Goal: Find specific page/section: Find specific page/section

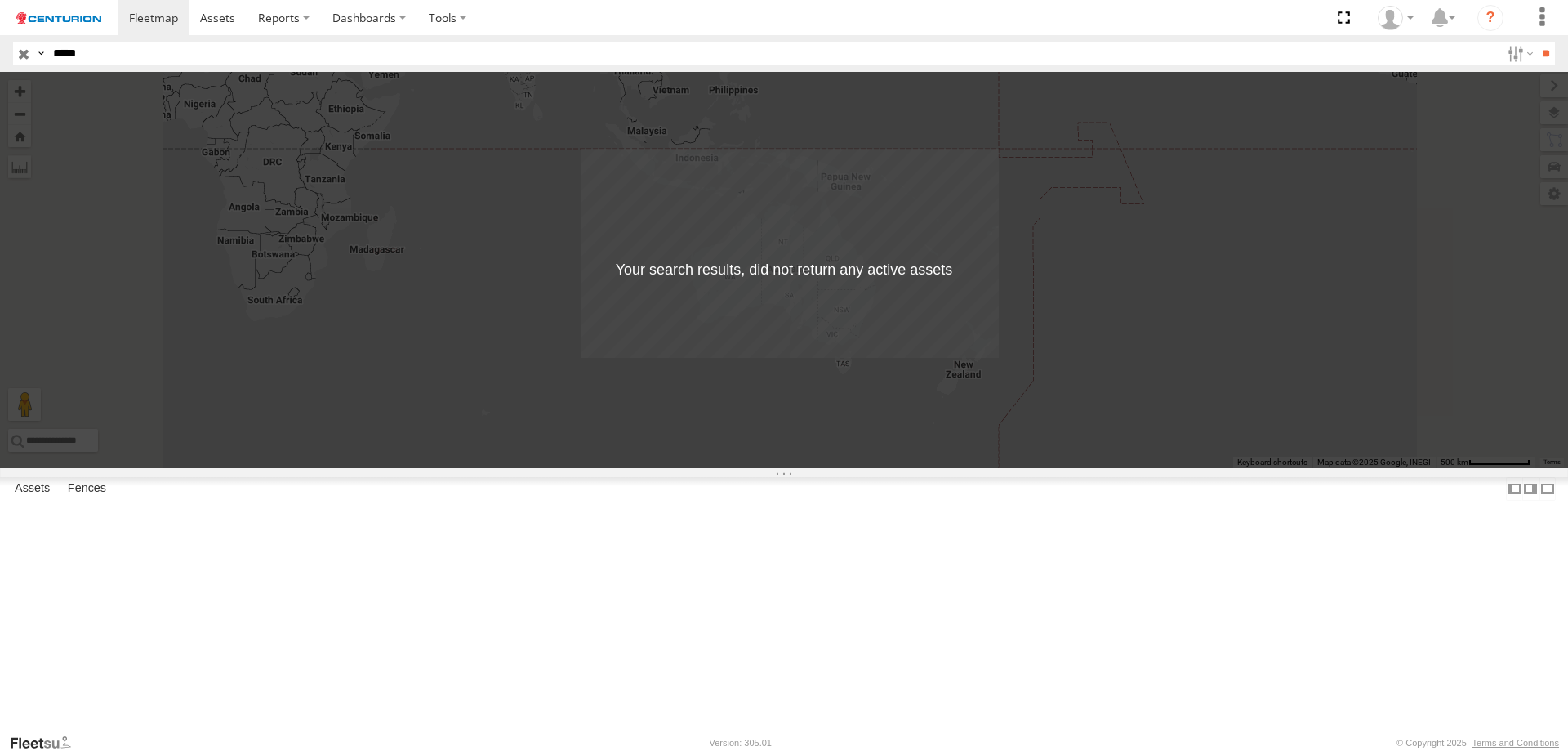
click at [108, 46] on input "*****" at bounding box center [773, 54] width 1454 height 24
drag, startPoint x: 0, startPoint y: 0, endPoint x: 29, endPoint y: 49, distance: 56.9
click at [29, 49] on div "Search Query Asset ID Asset Label Registration Manufacturer Model VIN Job ID Dr…" at bounding box center [775, 54] width 1524 height 24
type input "*****"
click at [1536, 42] on input "**" at bounding box center [1546, 54] width 19 height 24
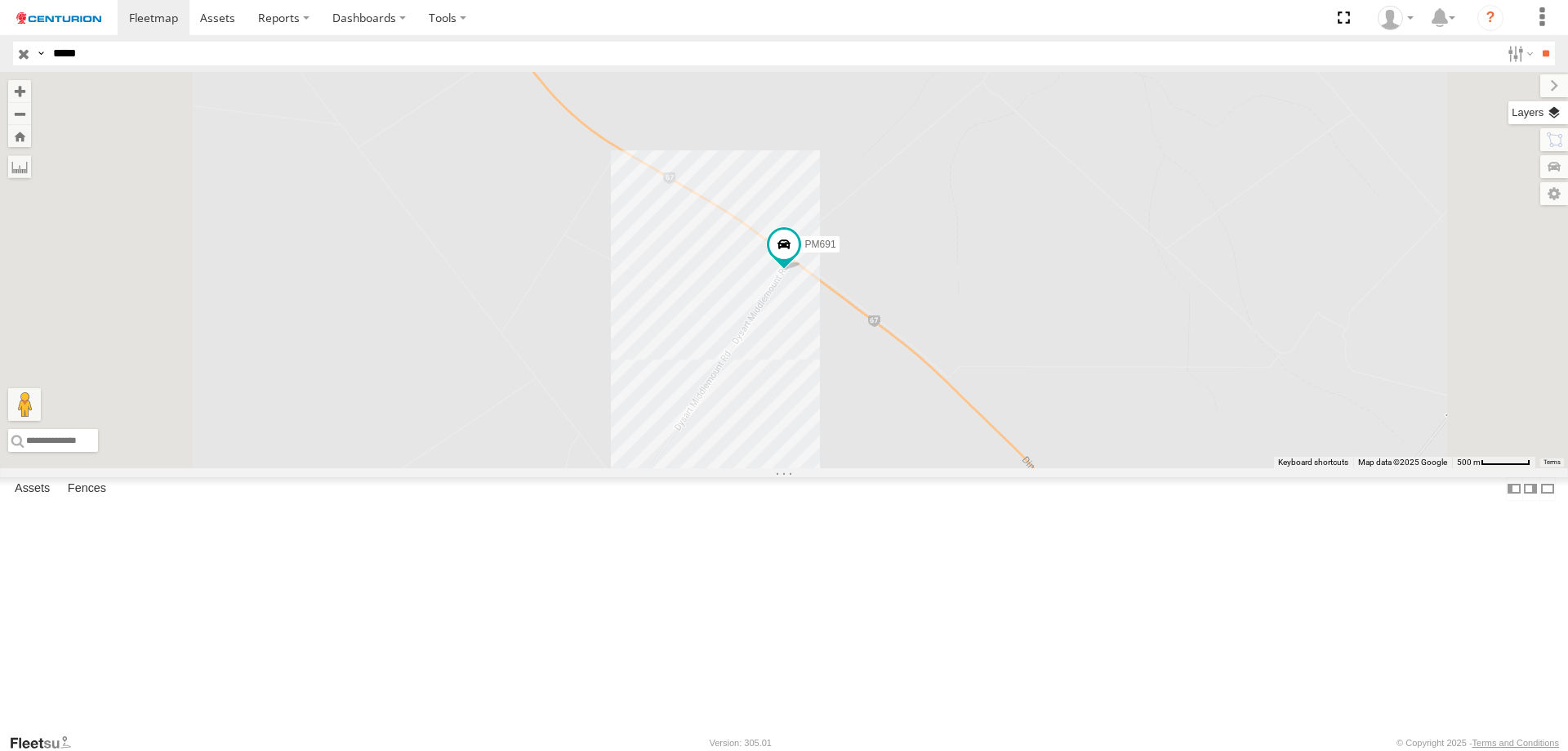
click at [1540, 111] on label at bounding box center [1538, 112] width 59 height 23
click at [0, 0] on span "Basemaps" at bounding box center [0, 0] width 0 height 0
drag, startPoint x: 1455, startPoint y: 162, endPoint x: 1376, endPoint y: 132, distance: 84.5
click at [0, 0] on label "Satellite + Roadmap" at bounding box center [0, 0] width 0 height 0
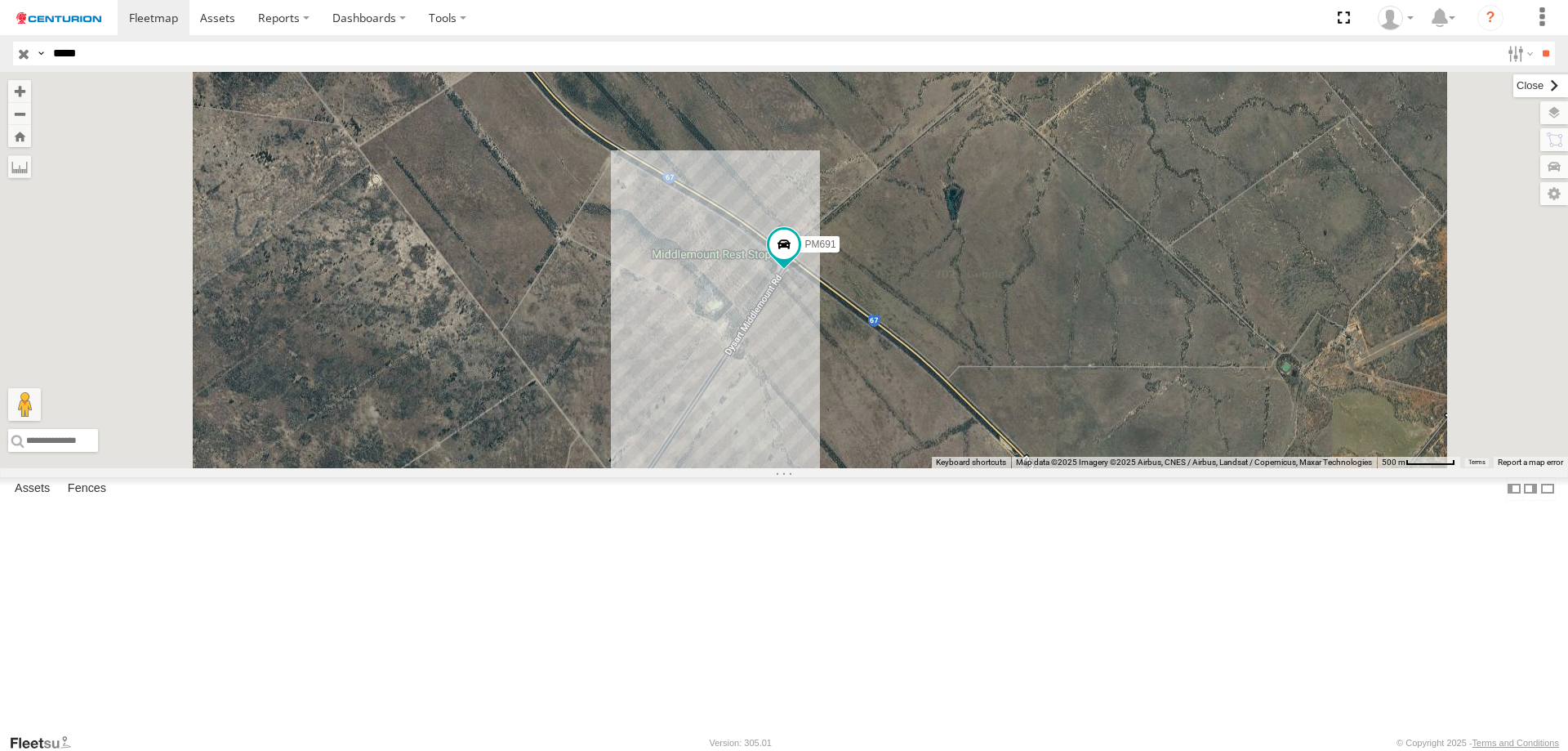
click at [1513, 91] on label at bounding box center [1540, 85] width 55 height 23
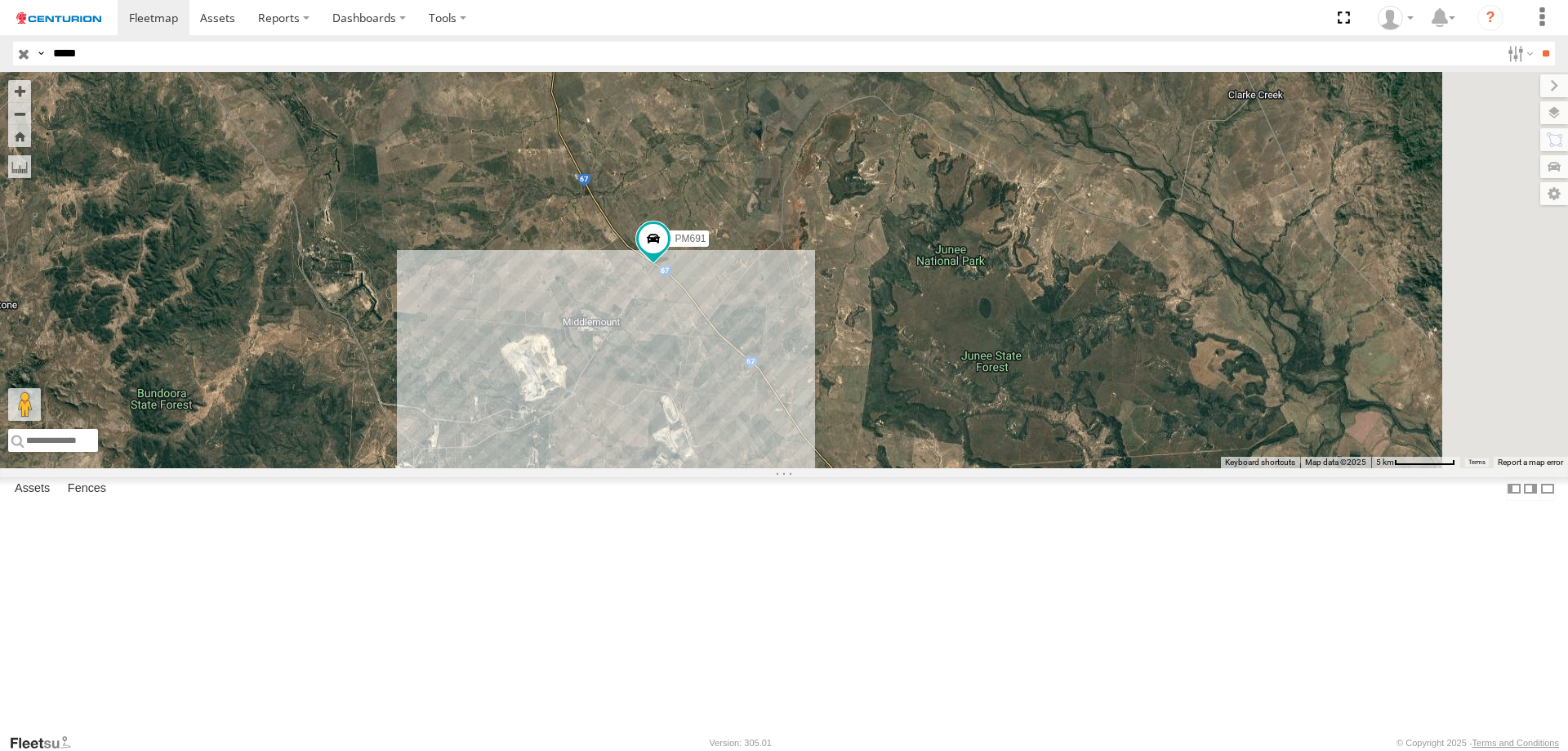
drag, startPoint x: 790, startPoint y: 499, endPoint x: 800, endPoint y: 411, distance: 88.6
click at [800, 411] on div "PM691" at bounding box center [784, 270] width 1568 height 396
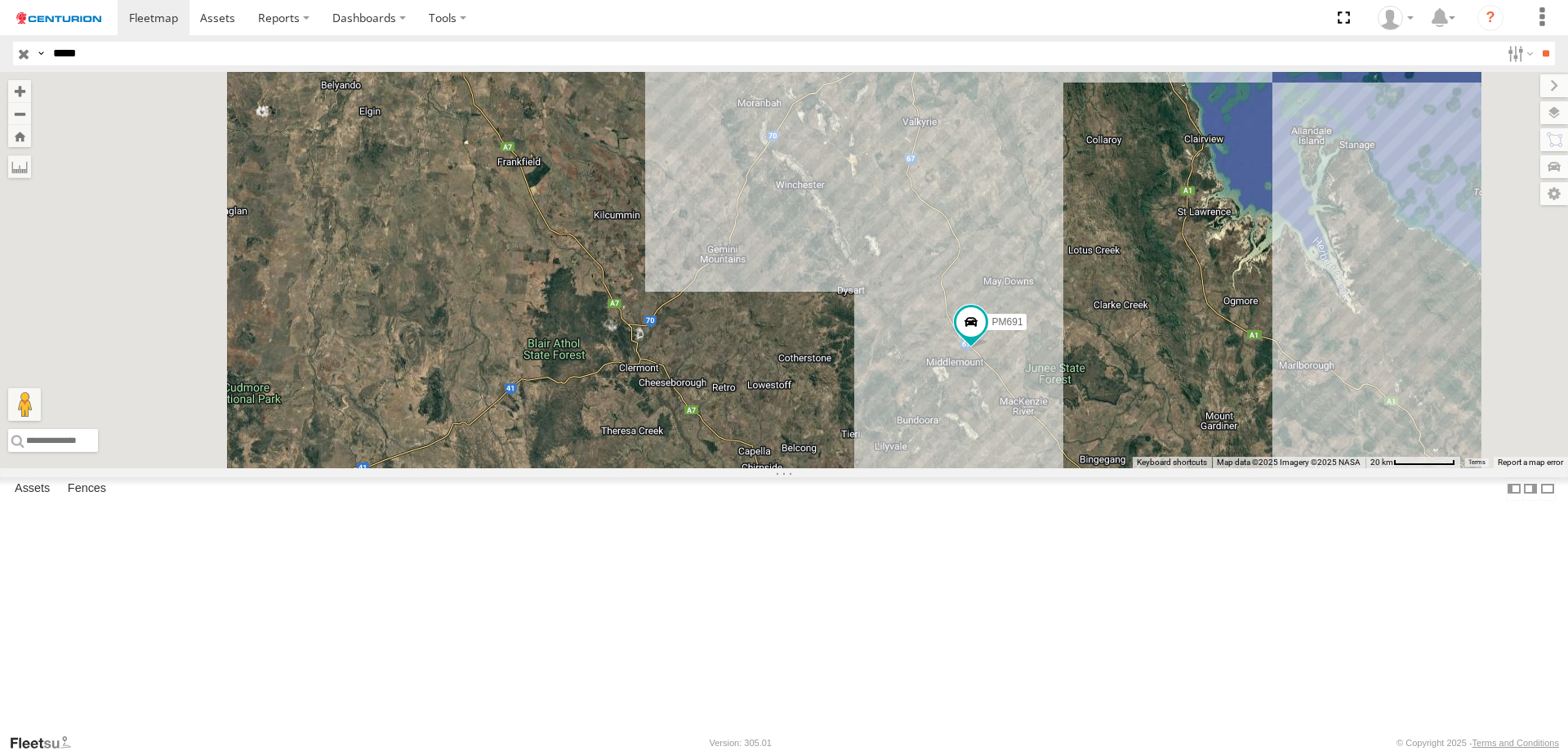
drag, startPoint x: 942, startPoint y: 359, endPoint x: 1125, endPoint y: 606, distance: 307.4
click at [1125, 468] on div "PM691" at bounding box center [784, 270] width 1568 height 396
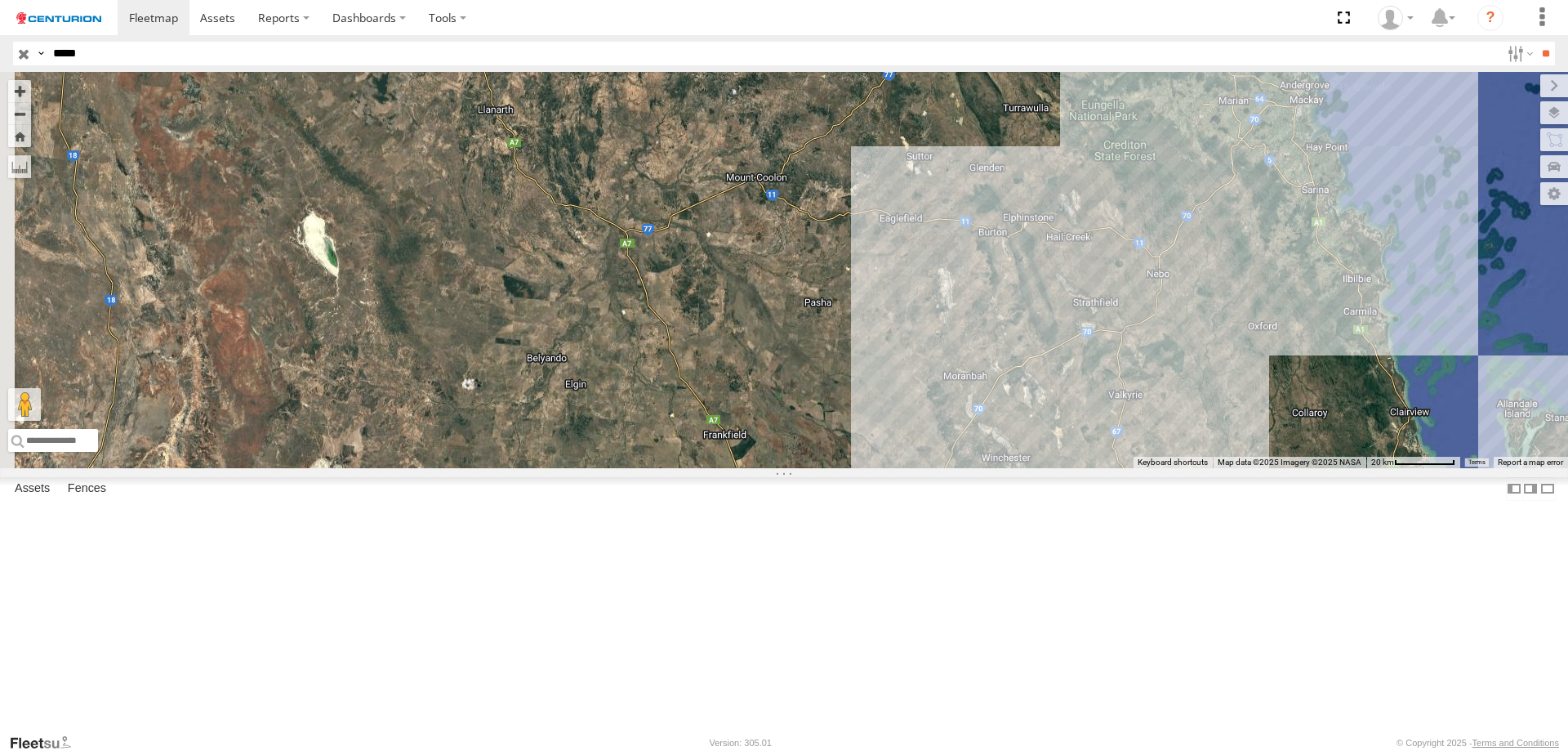
drag, startPoint x: 902, startPoint y: 352, endPoint x: 1003, endPoint y: 547, distance: 219.6
click at [1003, 468] on div "PM691" at bounding box center [784, 270] width 1568 height 396
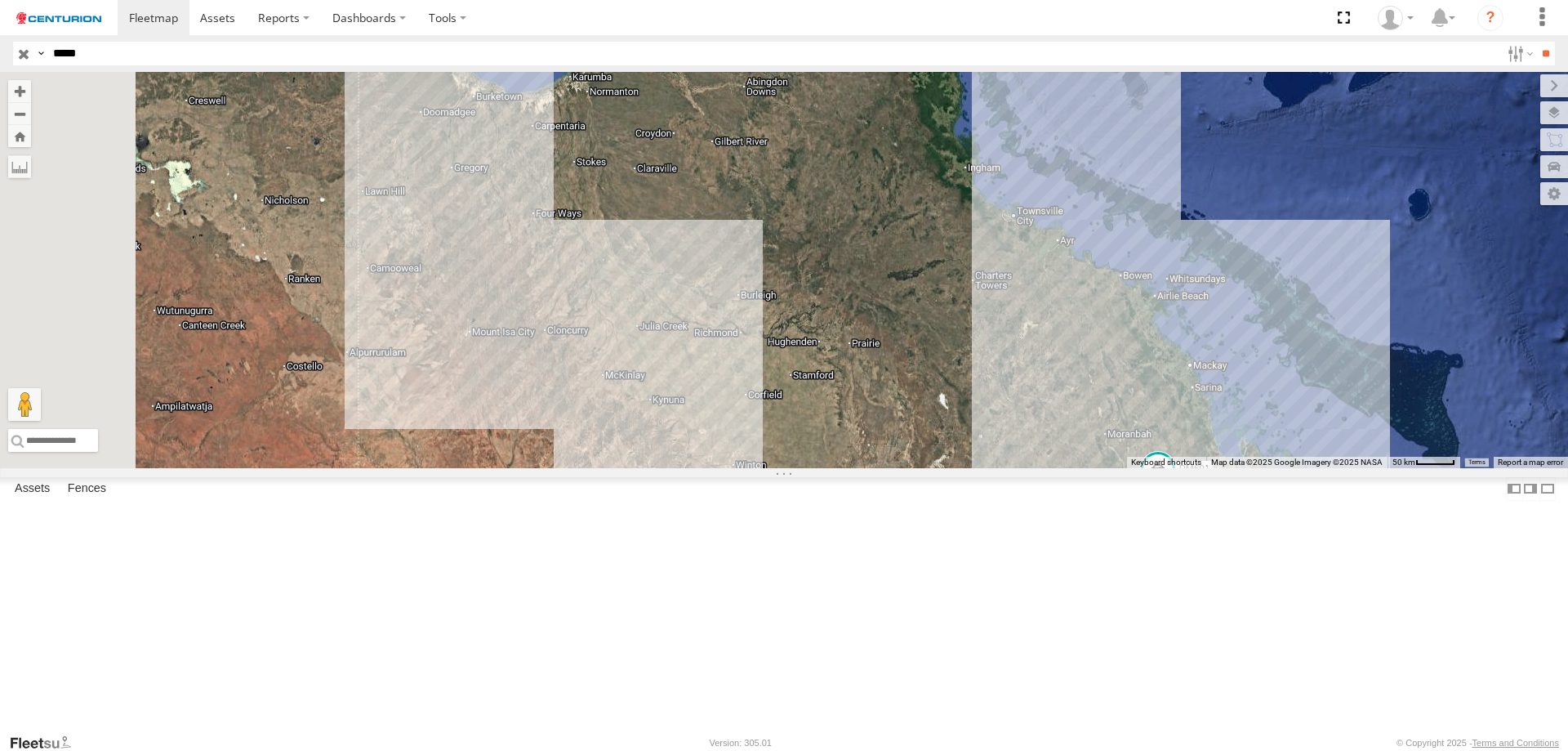
drag, startPoint x: 840, startPoint y: 416, endPoint x: 1095, endPoint y: 428, distance: 255.3
click at [1095, 428] on div "PM691" at bounding box center [784, 270] width 1568 height 396
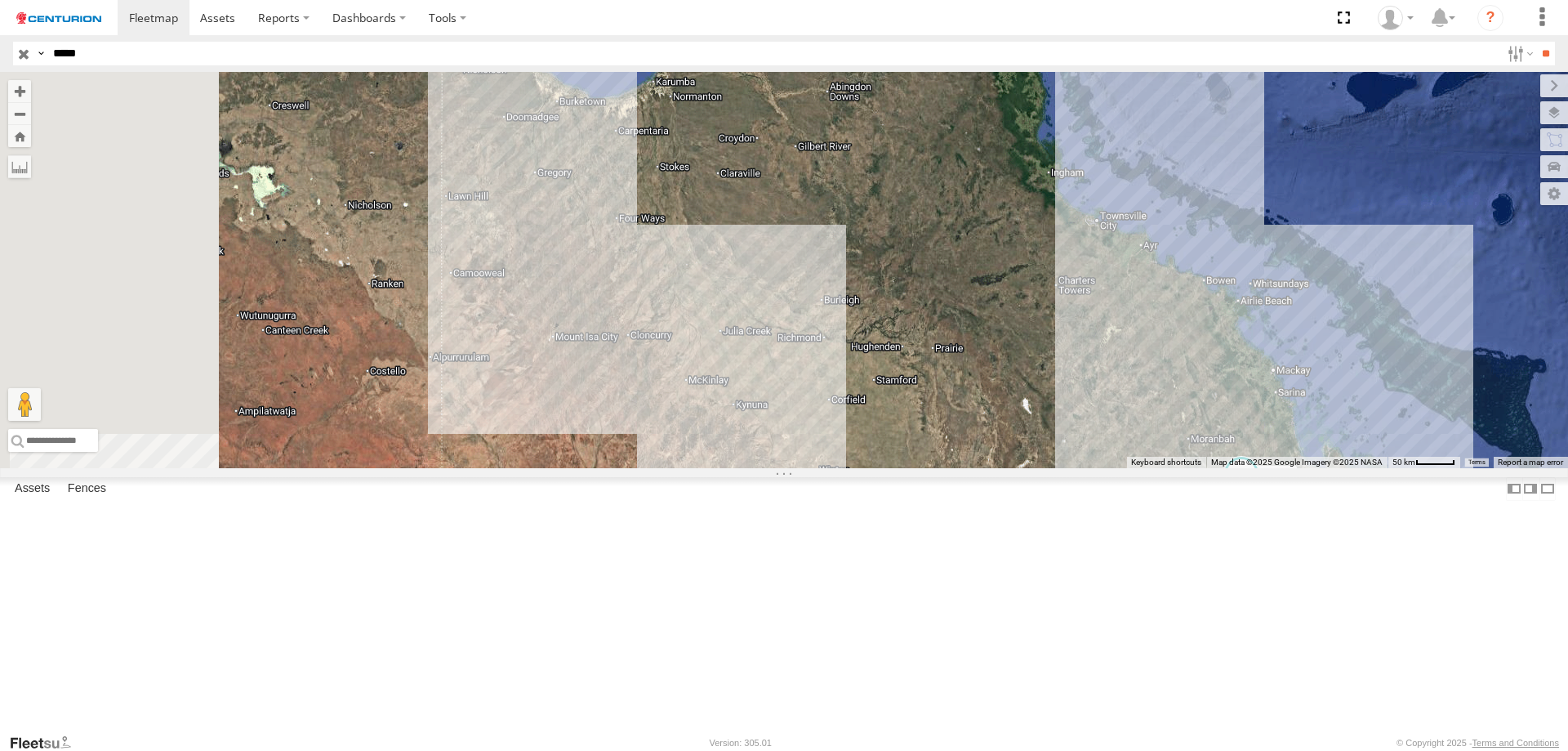
drag, startPoint x: 865, startPoint y: 403, endPoint x: 949, endPoint y: 409, distance: 84.2
click at [949, 409] on div "PM691" at bounding box center [784, 270] width 1568 height 396
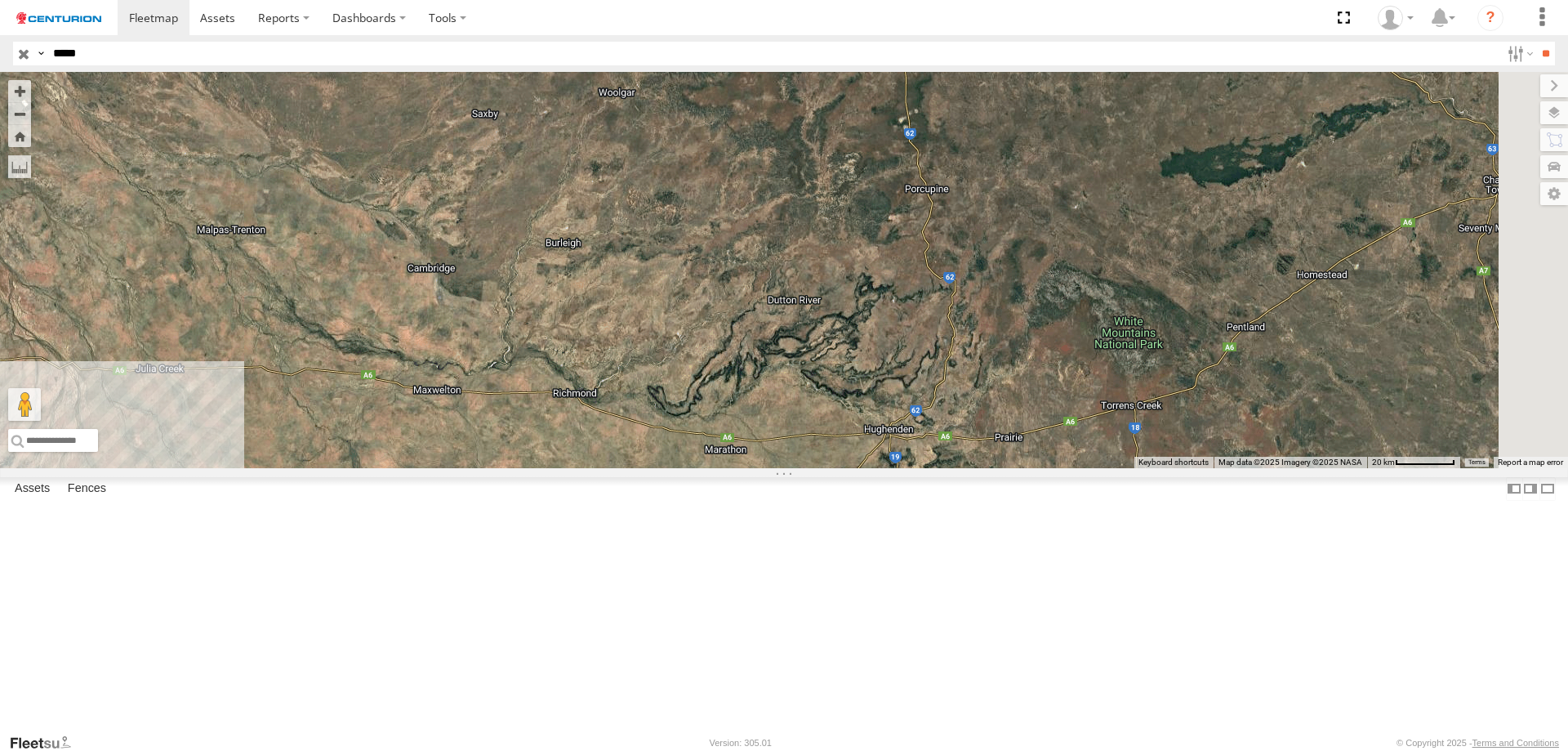
drag, startPoint x: 1186, startPoint y: 415, endPoint x: 664, endPoint y: 313, distance: 531.9
click at [594, 269] on div "PM691" at bounding box center [784, 270] width 1568 height 396
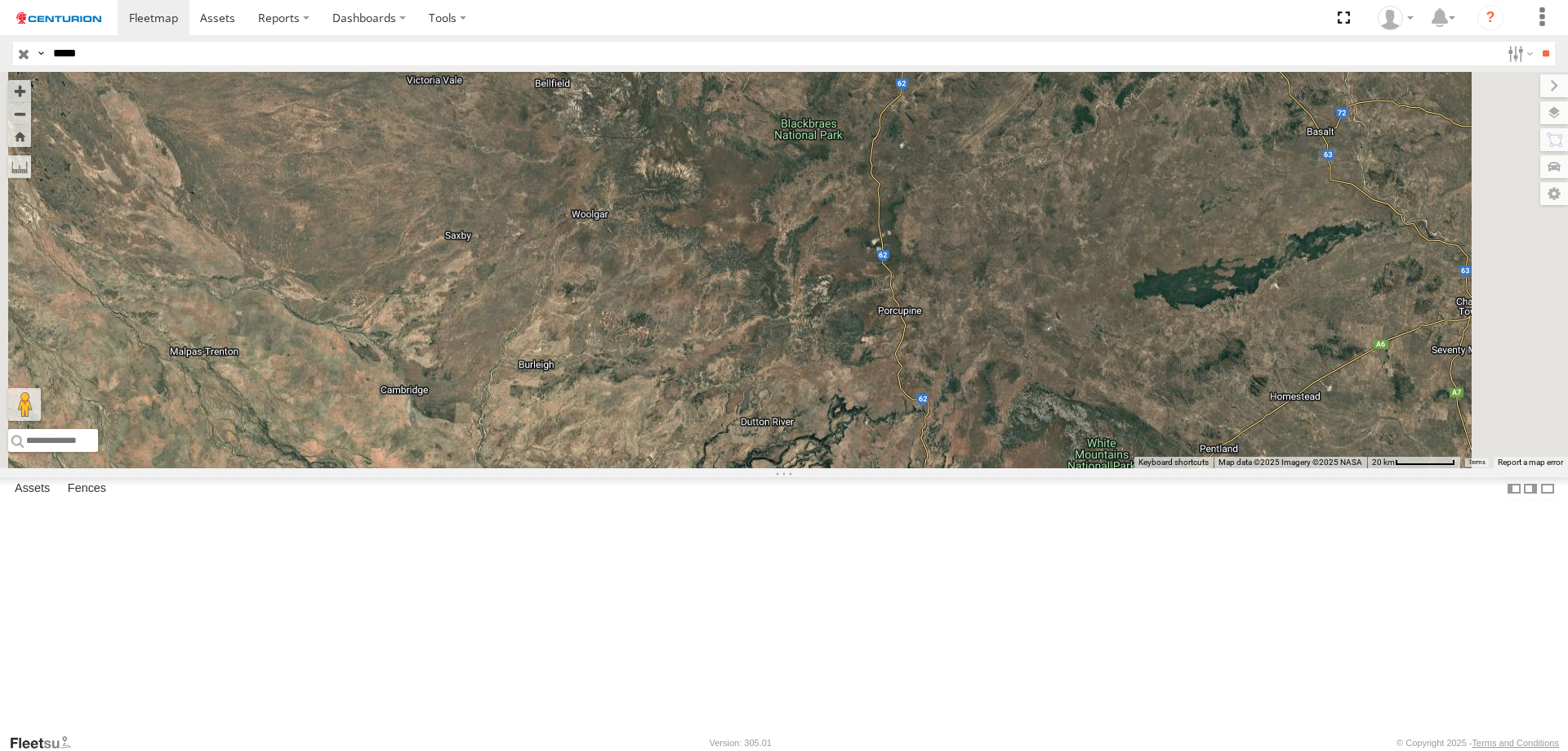
drag, startPoint x: 988, startPoint y: 477, endPoint x: 982, endPoint y: 632, distance: 155.1
click at [982, 468] on div "PM691" at bounding box center [784, 270] width 1568 height 396
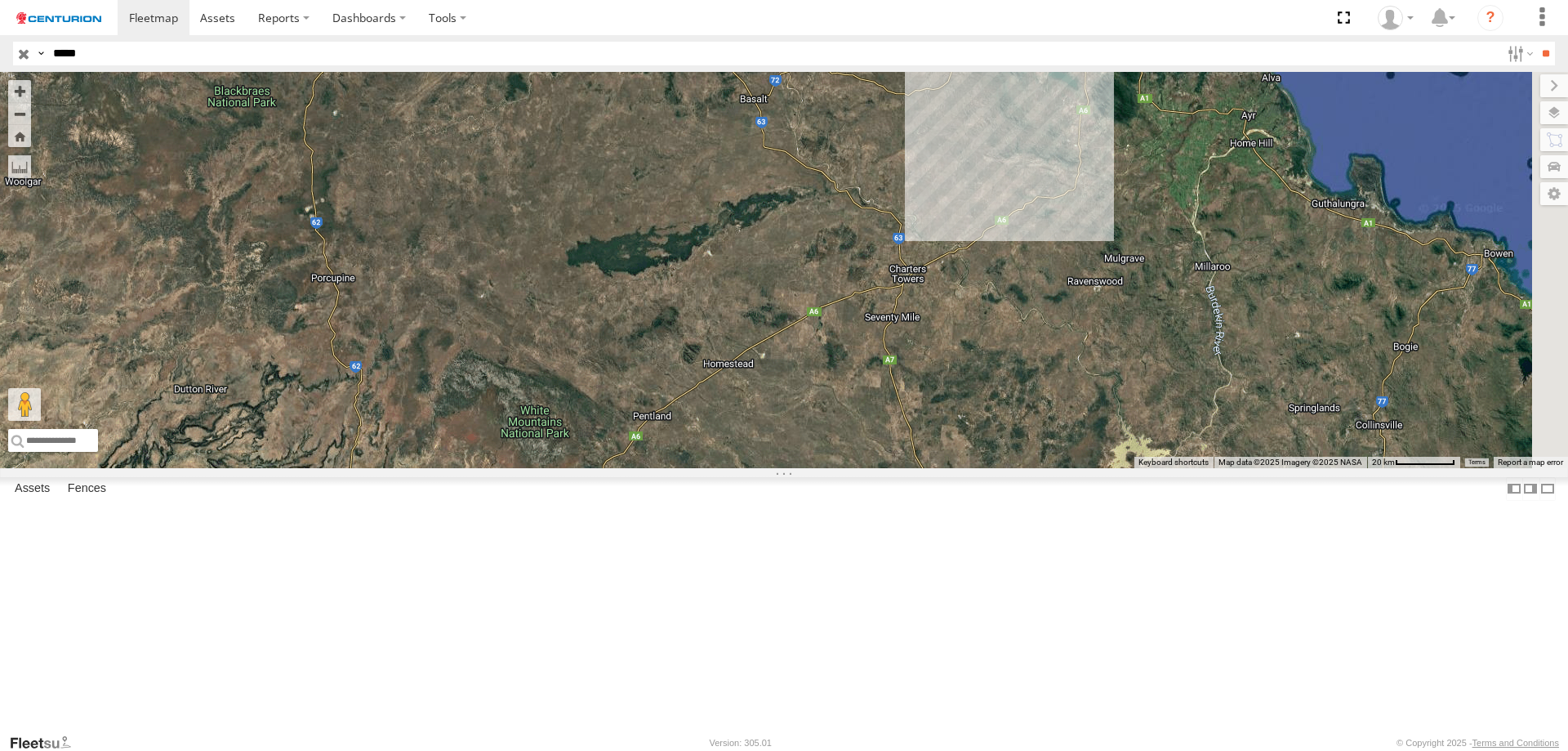
drag, startPoint x: 1040, startPoint y: 552, endPoint x: 471, endPoint y: 516, distance: 570.1
click at [471, 468] on div "PM691" at bounding box center [784, 270] width 1568 height 396
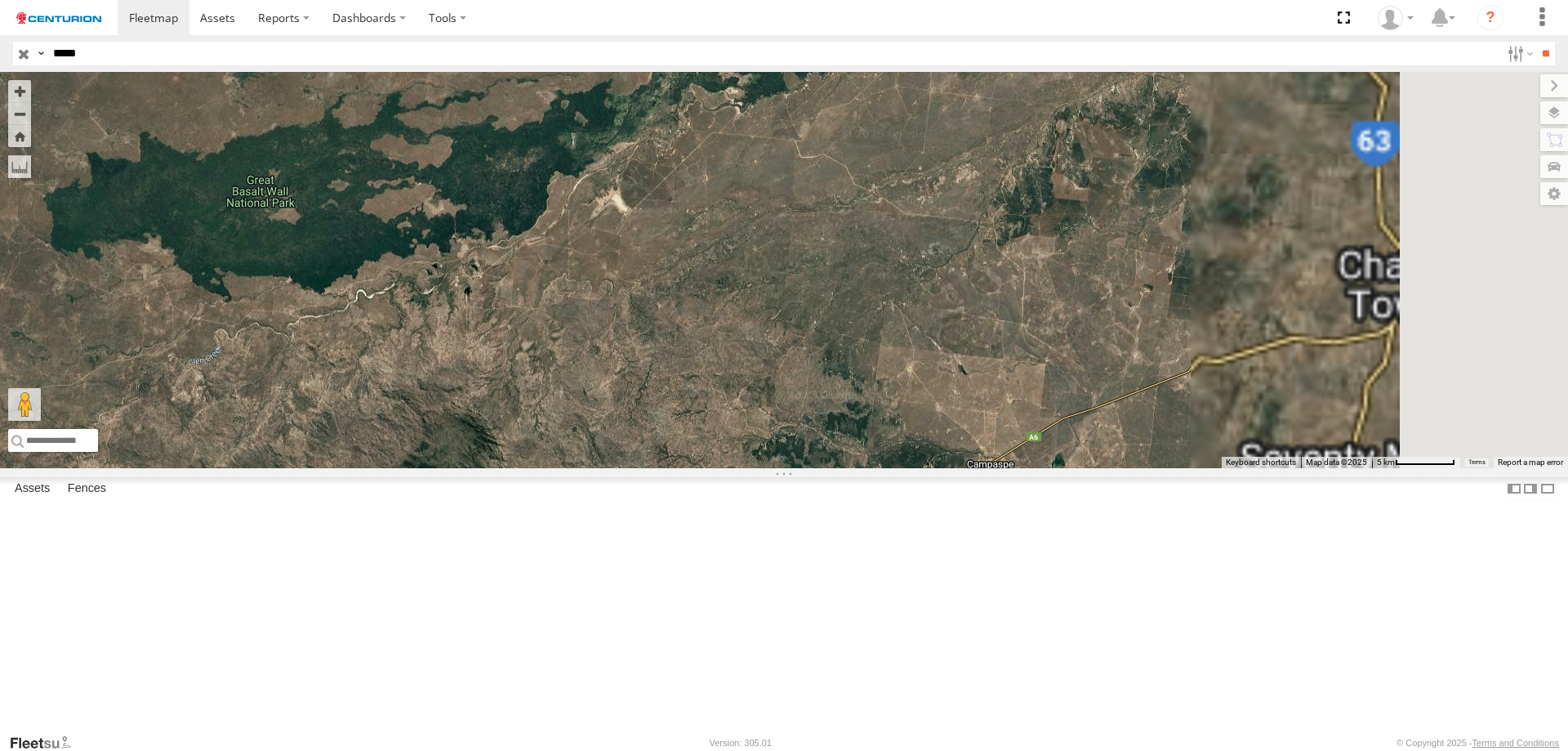
drag, startPoint x: 1028, startPoint y: 369, endPoint x: 612, endPoint y: 575, distance: 464.2
click at [612, 468] on div "PM691" at bounding box center [784, 270] width 1568 height 396
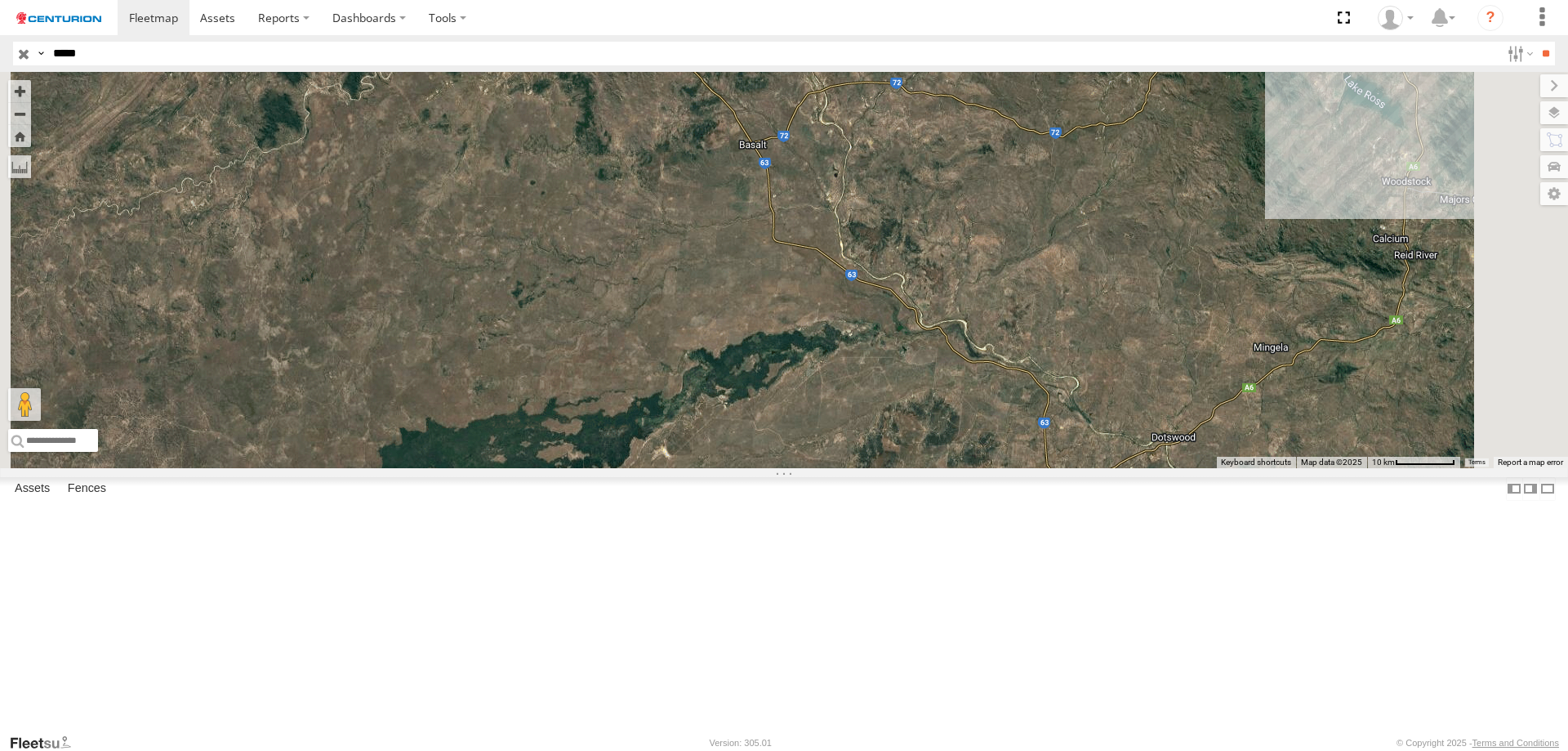
drag, startPoint x: 1051, startPoint y: 416, endPoint x: 1080, endPoint y: 639, distance: 224.9
click at [1079, 468] on div "PM691" at bounding box center [784, 270] width 1568 height 396
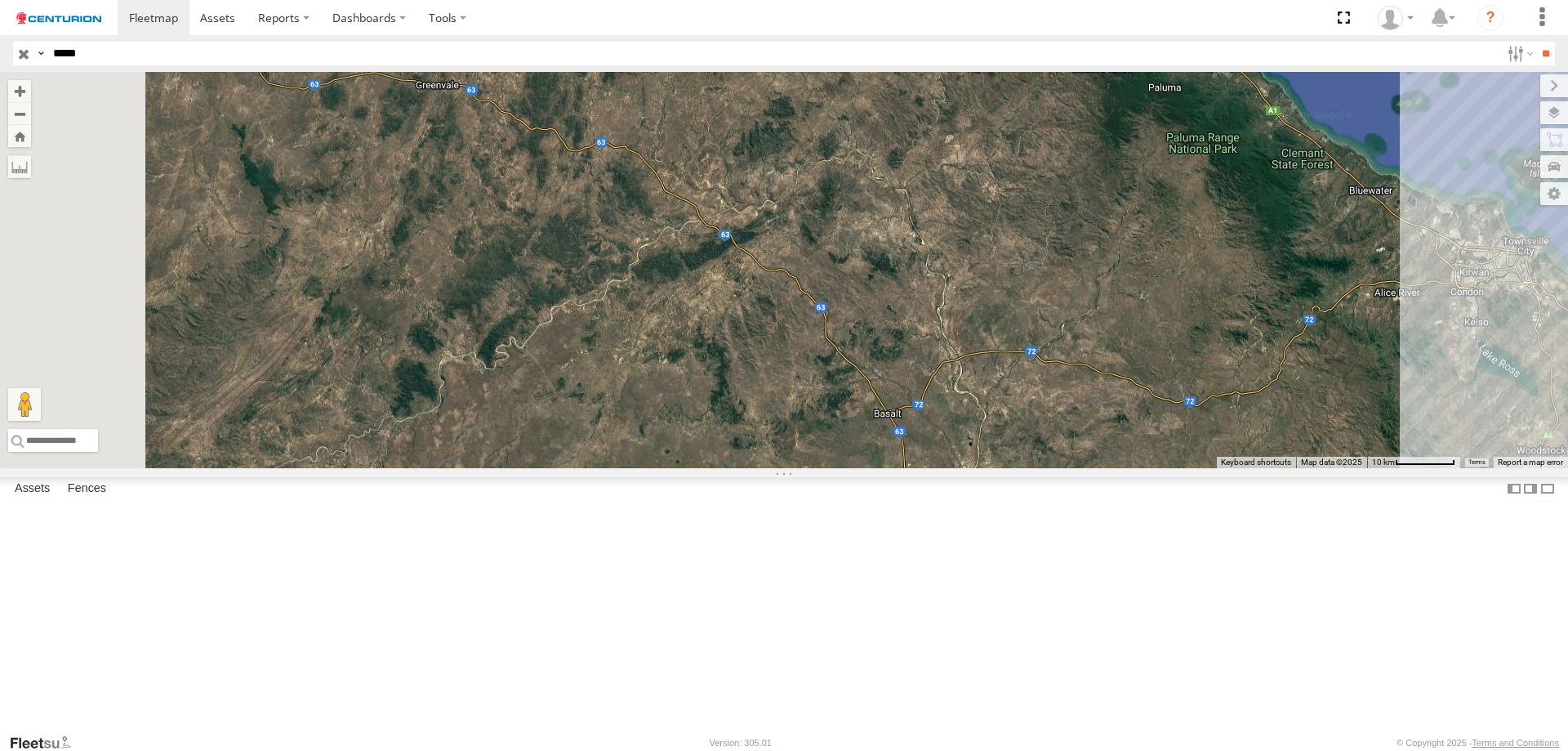
drag, startPoint x: 852, startPoint y: 381, endPoint x: 956, endPoint y: 586, distance: 229.9
click at [956, 468] on div "PM691" at bounding box center [784, 270] width 1568 height 396
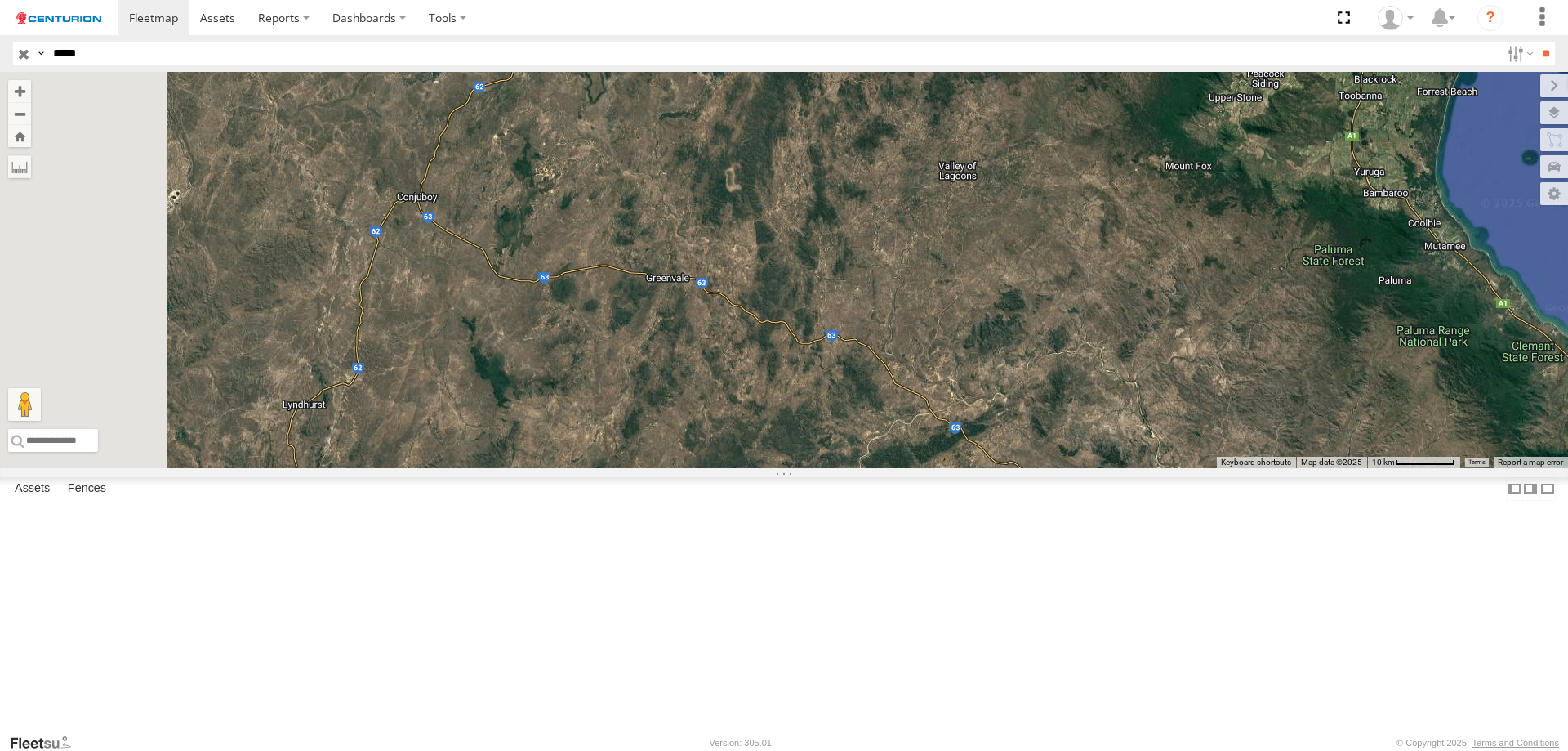
drag, startPoint x: 726, startPoint y: 462, endPoint x: 962, endPoint y: 661, distance: 308.7
click at [962, 468] on div "PM691" at bounding box center [784, 270] width 1568 height 396
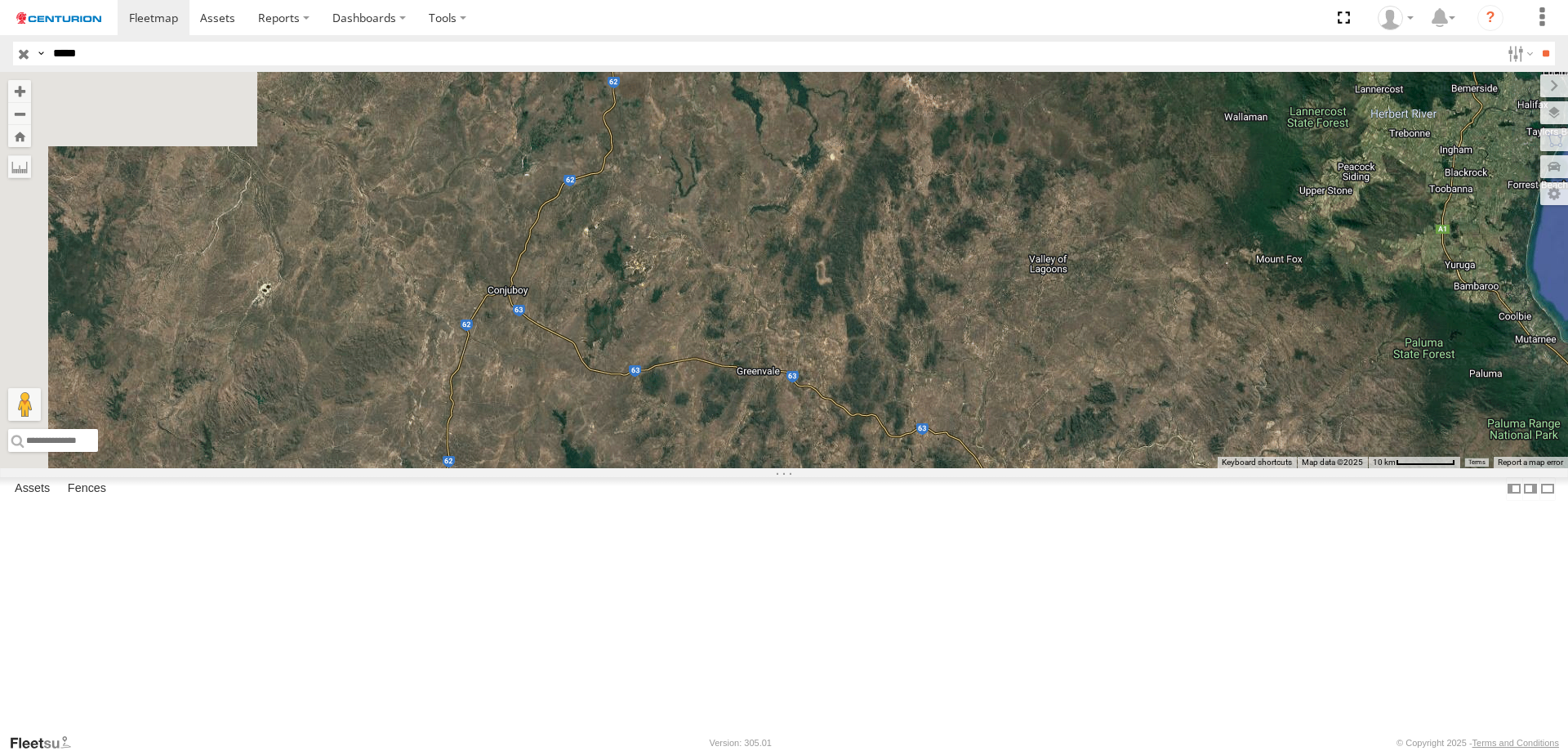
drag, startPoint x: 870, startPoint y: 519, endPoint x: 961, endPoint y: 614, distance: 131.6
click at [961, 468] on div "PM691" at bounding box center [784, 270] width 1568 height 396
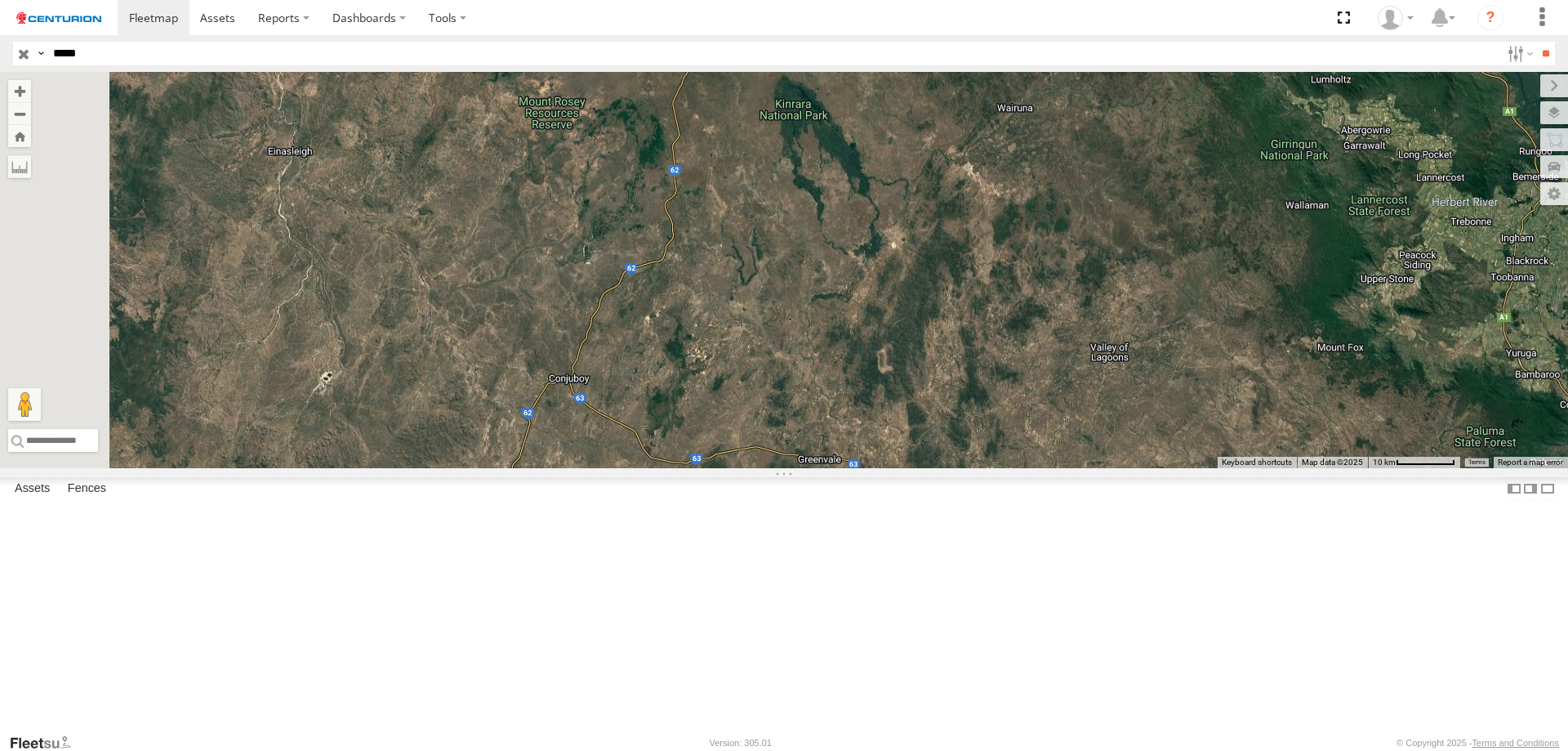
drag, startPoint x: 911, startPoint y: 437, endPoint x: 993, endPoint y: 554, distance: 142.9
click at [993, 468] on div "PM691" at bounding box center [784, 270] width 1568 height 396
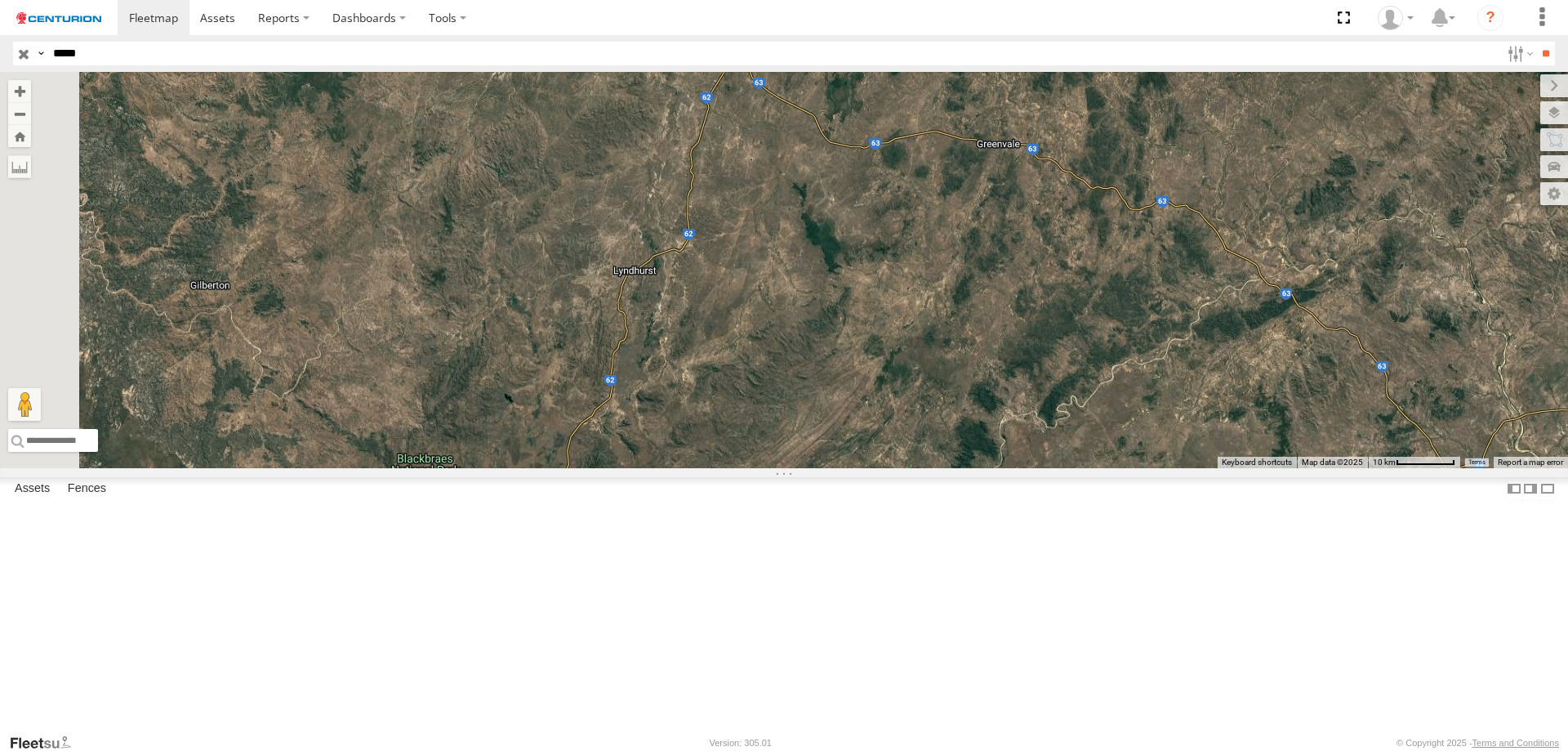
drag, startPoint x: 954, startPoint y: 544, endPoint x: 1107, endPoint y: 199, distance: 377.4
click at [1108, 199] on div "PM691" at bounding box center [784, 270] width 1568 height 396
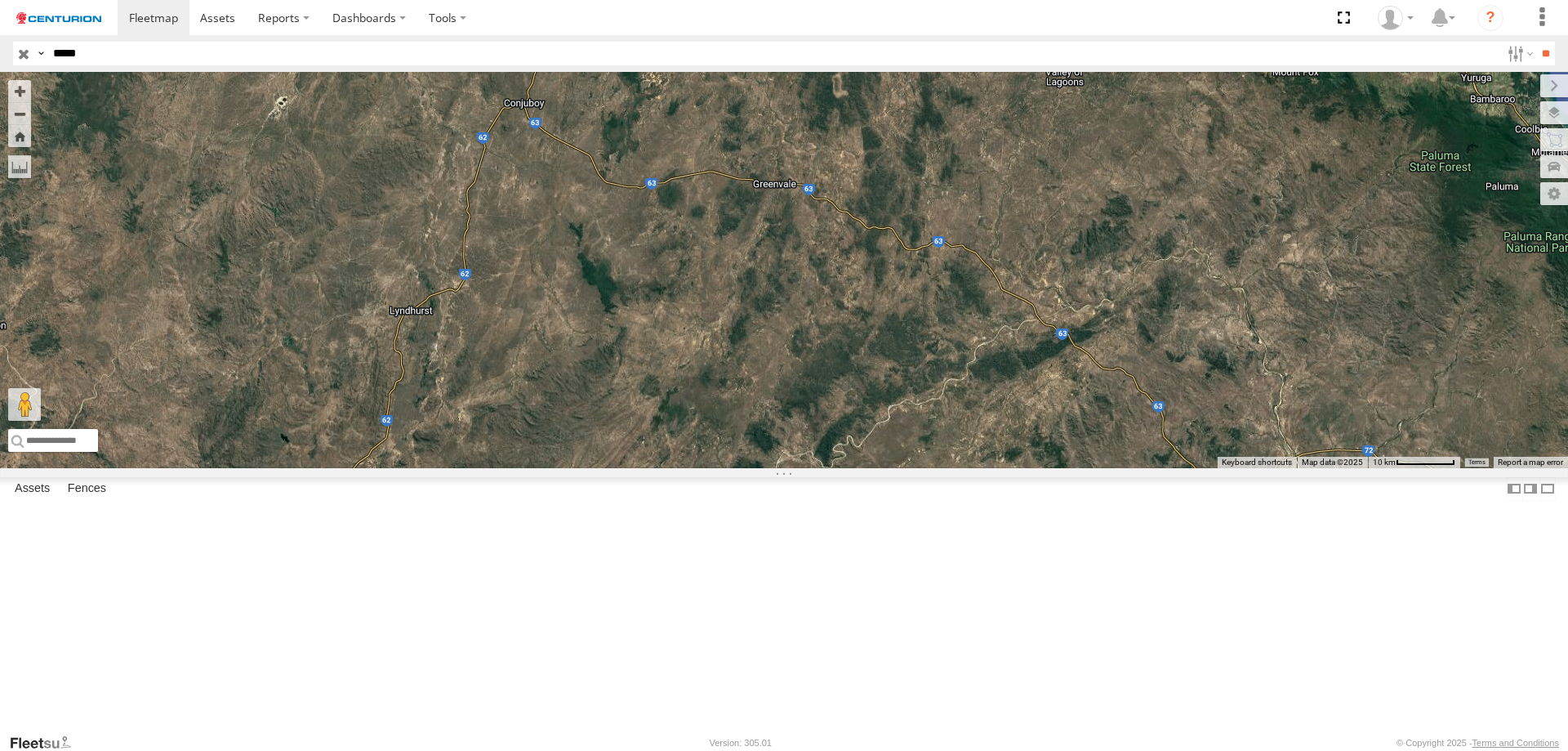
drag, startPoint x: 1027, startPoint y: 489, endPoint x: 779, endPoint y: 435, distance: 253.8
click at [788, 468] on div "PM691" at bounding box center [784, 270] width 1568 height 396
